Goal: Transaction & Acquisition: Purchase product/service

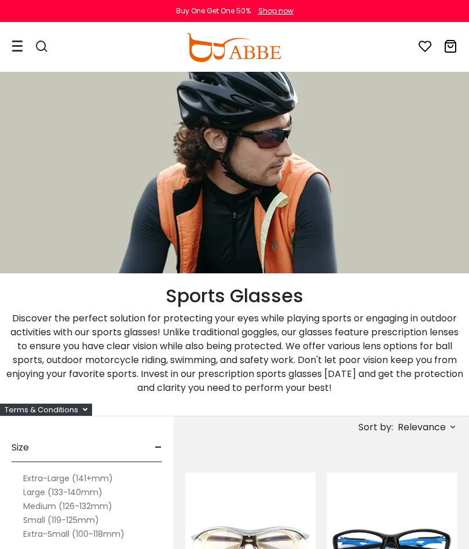
click at [13, 51] on icon at bounding box center [18, 46] width 12 height 12
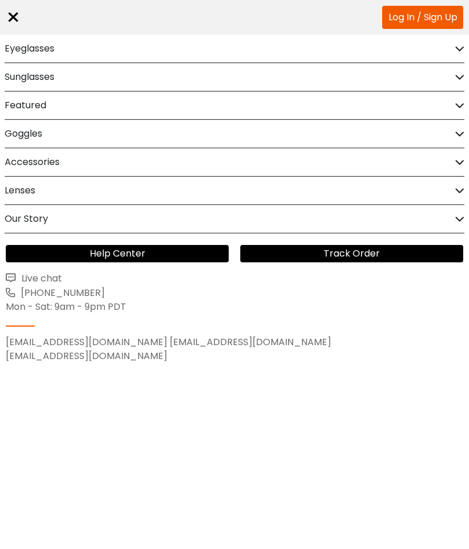
click at [9, 79] on h2 "Sunglasses" at bounding box center [30, 77] width 50 height 28
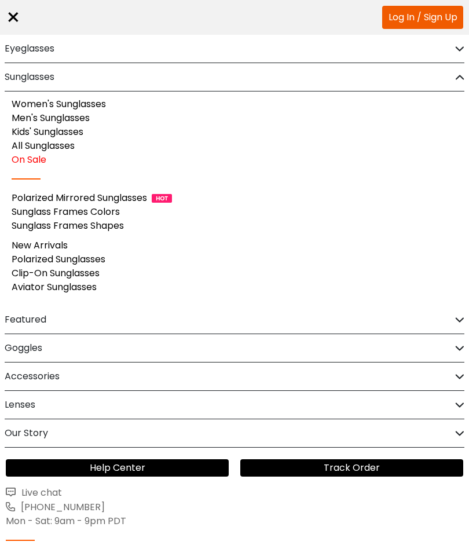
click at [21, 119] on link "Men's Sunglasses" at bounding box center [51, 117] width 78 height 13
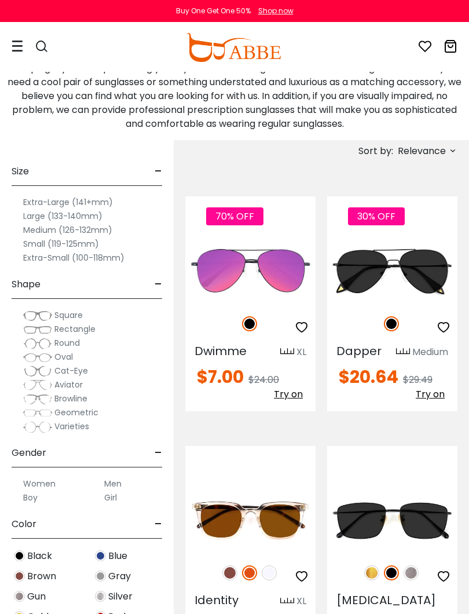
scroll to position [278, 0]
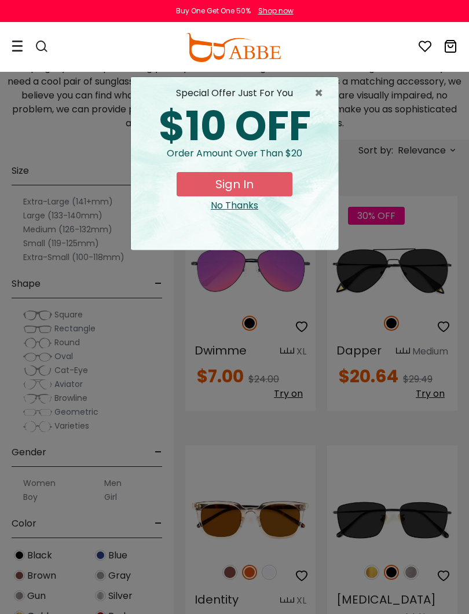
click at [315, 100] on span "×" at bounding box center [322, 93] width 14 height 14
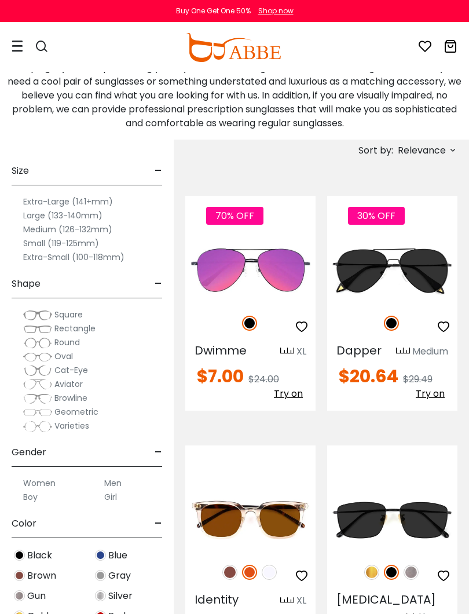
click at [369, 159] on div "Sort by: Relevance Relevance New Arrivals Best Sellers Prices High To Low Price…" at bounding box center [385, 150] width 145 height 21
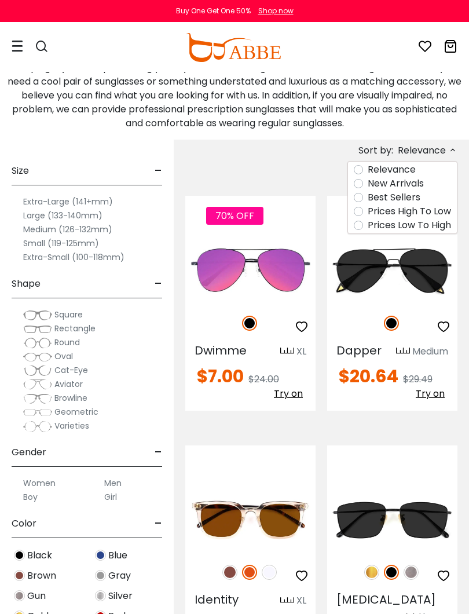
click at [15, 51] on icon at bounding box center [18, 46] width 12 height 12
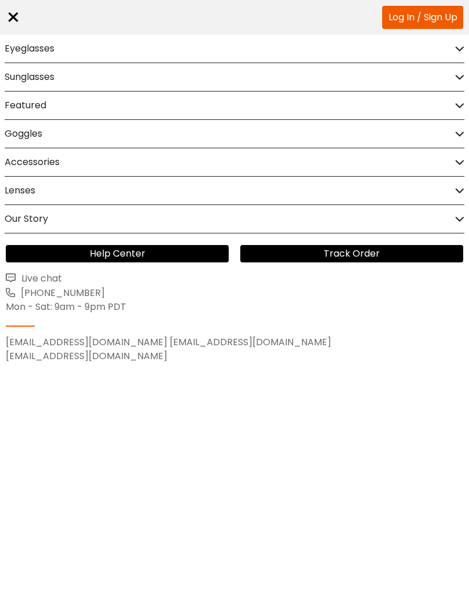
click at [18, 195] on h2 "Lenses" at bounding box center [20, 191] width 31 height 28
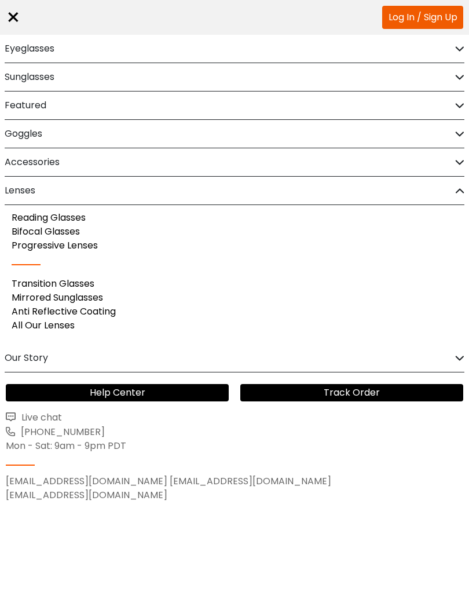
click at [19, 136] on h2 "Goggles" at bounding box center [24, 134] width 38 height 28
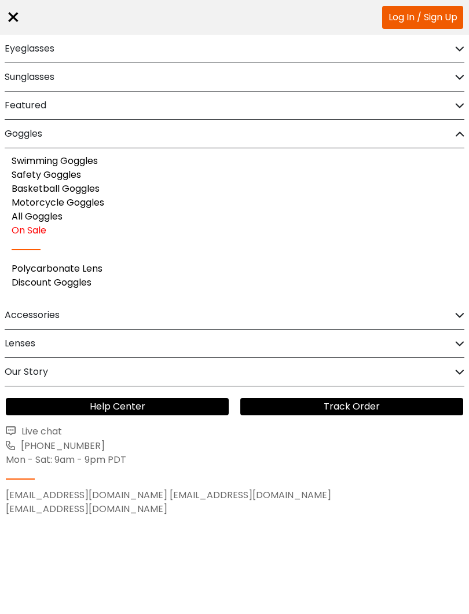
click at [27, 269] on link "Polycarbonate Lens" at bounding box center [57, 268] width 91 height 13
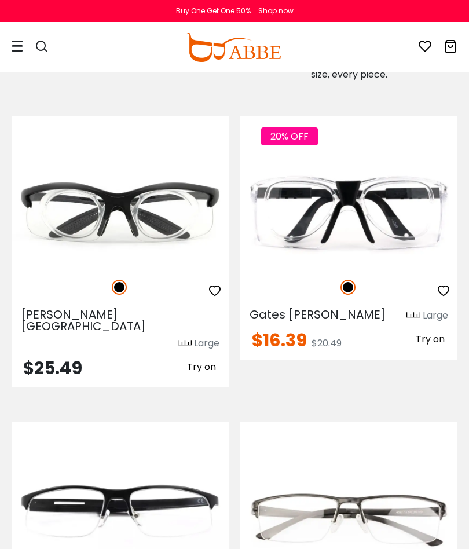
scroll to position [1200, 0]
